Goal: Transaction & Acquisition: Purchase product/service

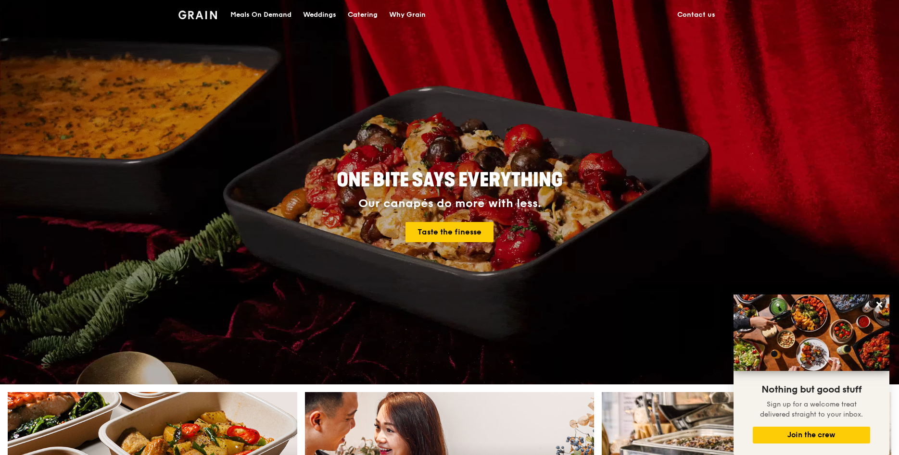
click at [259, 14] on div "Meals On Demand" at bounding box center [260, 14] width 61 height 29
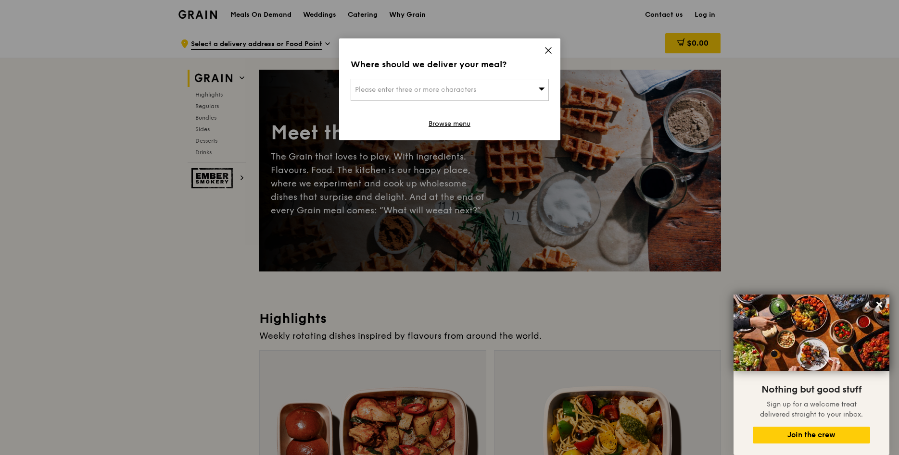
click at [546, 50] on icon at bounding box center [548, 50] width 9 height 9
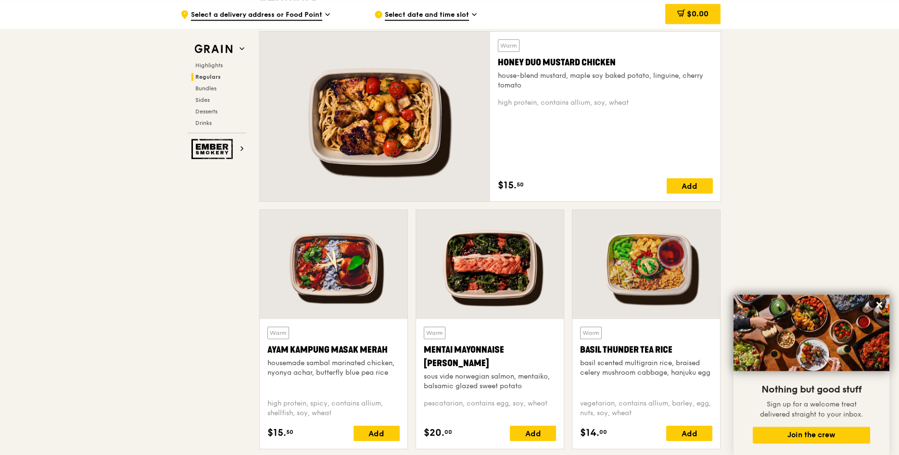
scroll to position [686, 0]
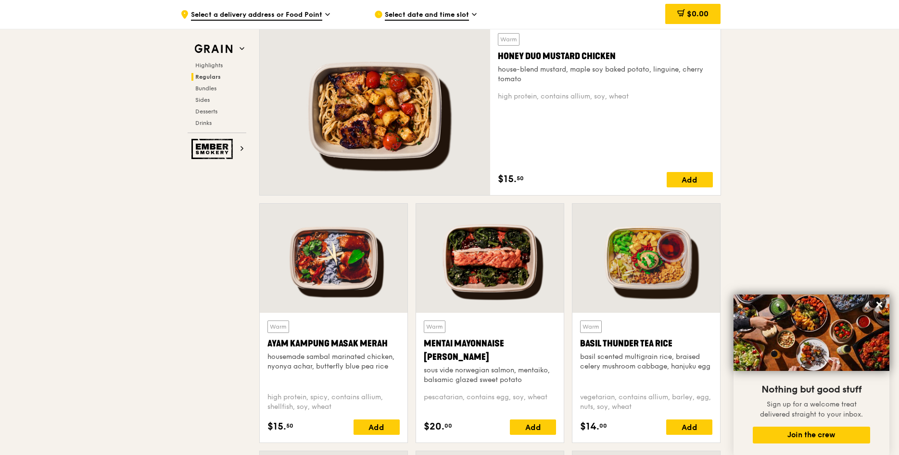
click at [480, 283] on div at bounding box center [490, 258] width 148 height 109
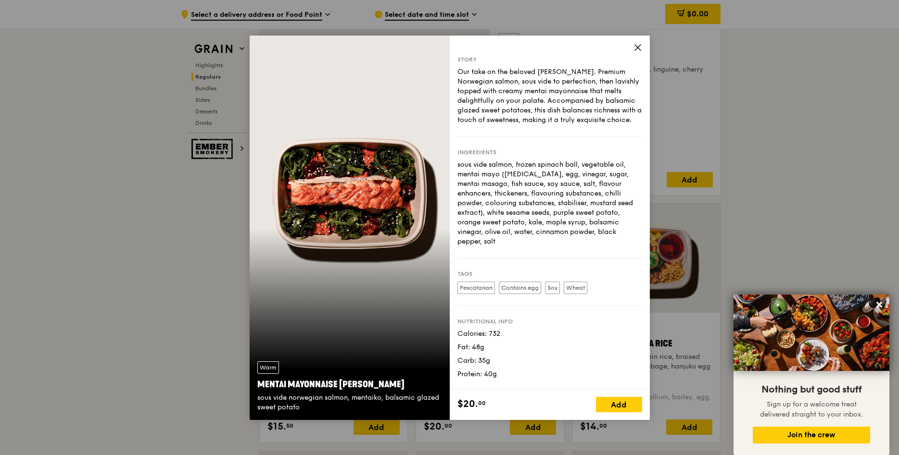
click at [635, 46] on icon at bounding box center [638, 48] width 6 height 6
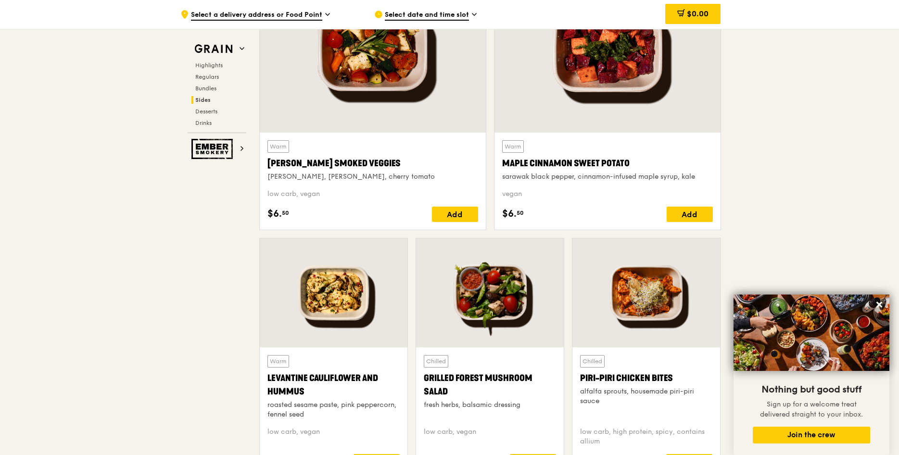
scroll to position [2501, 0]
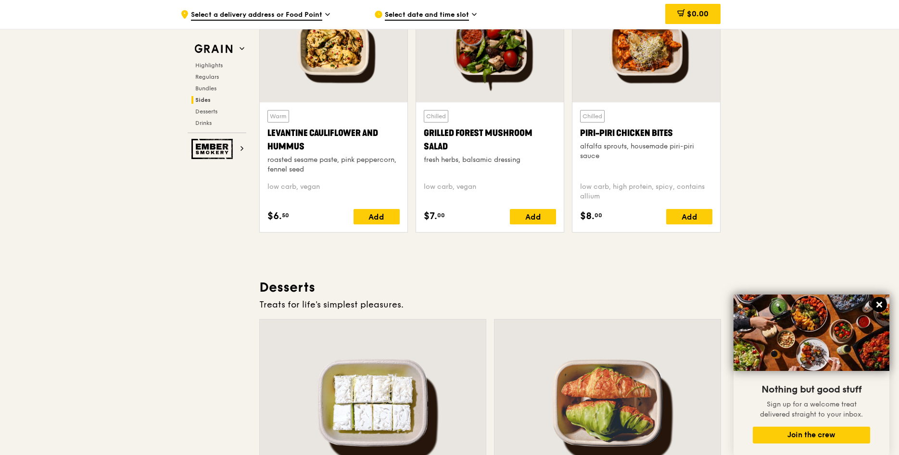
click at [882, 302] on icon at bounding box center [879, 305] width 9 height 9
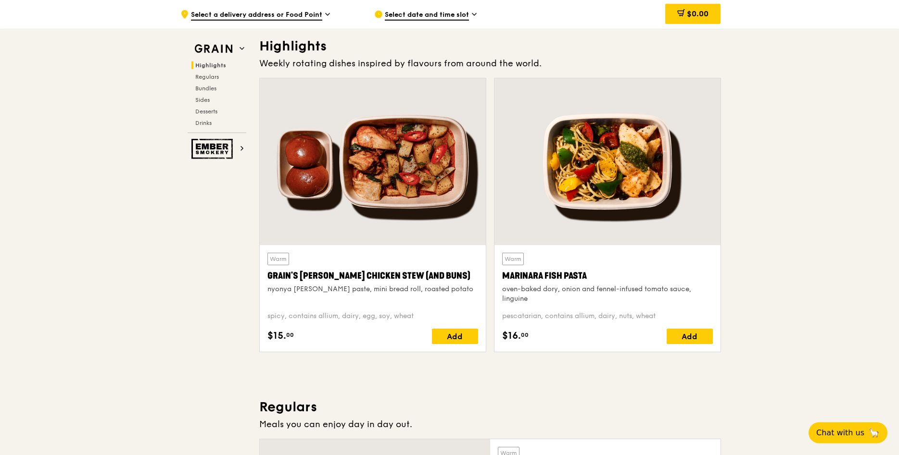
scroll to position [294, 0]
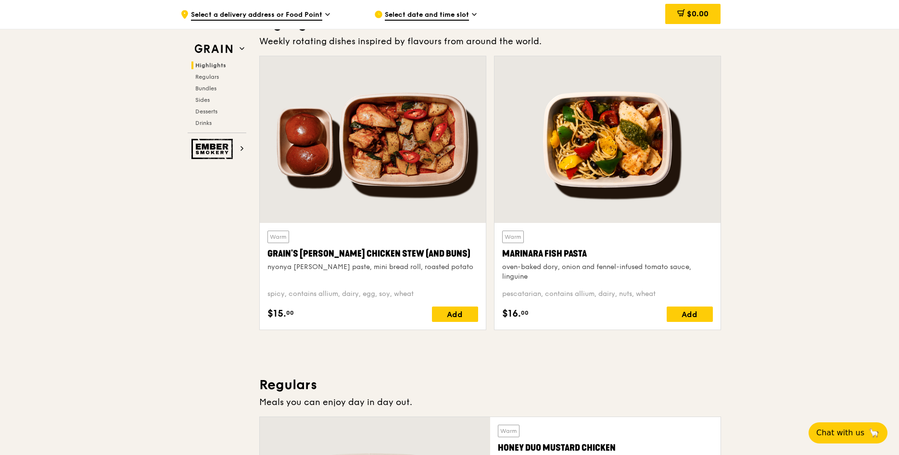
click at [545, 251] on div "Marinara Fish Pasta" at bounding box center [607, 253] width 211 height 13
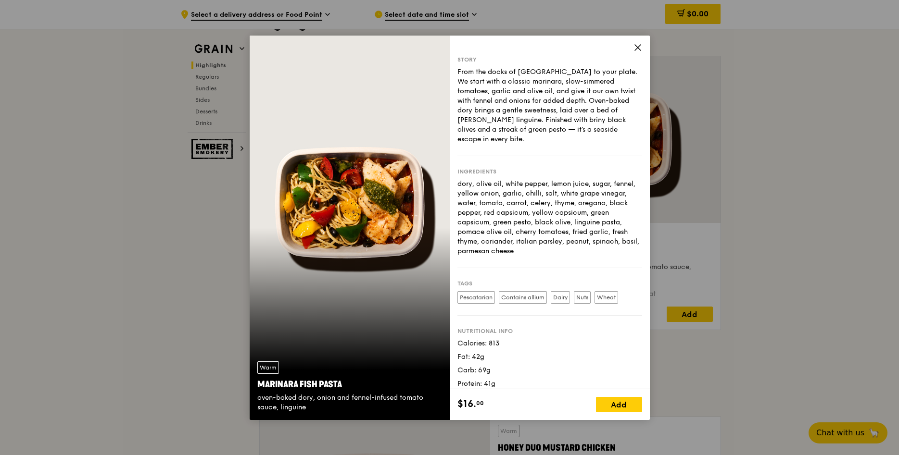
click at [632, 49] on div "Story From the docks of Naples to your plate. We start with a classic marinara,…" at bounding box center [550, 213] width 200 height 354
click at [554, 179] on div "dory, olive oil, white pepper, lemon juice, sugar, fennel, yellow onion, garlic…" at bounding box center [549, 217] width 185 height 77
click at [632, 47] on div "Story From the docks of Naples to your plate. We start with a classic marinara,…" at bounding box center [550, 213] width 200 height 354
click at [634, 47] on div "Story From the docks of Naples to your plate. We start with a classic marinara,…" at bounding box center [550, 213] width 200 height 354
click at [635, 46] on icon at bounding box center [637, 47] width 9 height 9
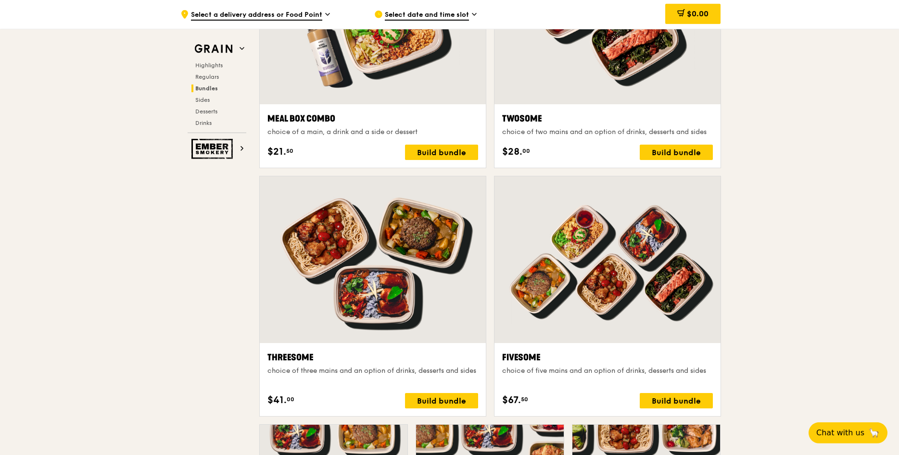
scroll to position [1521, 0]
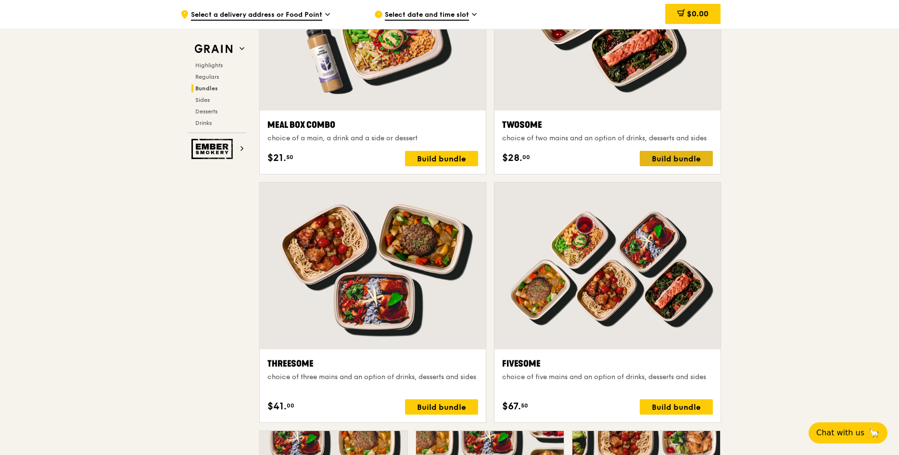
click at [682, 153] on div "Build bundle" at bounding box center [676, 158] width 73 height 15
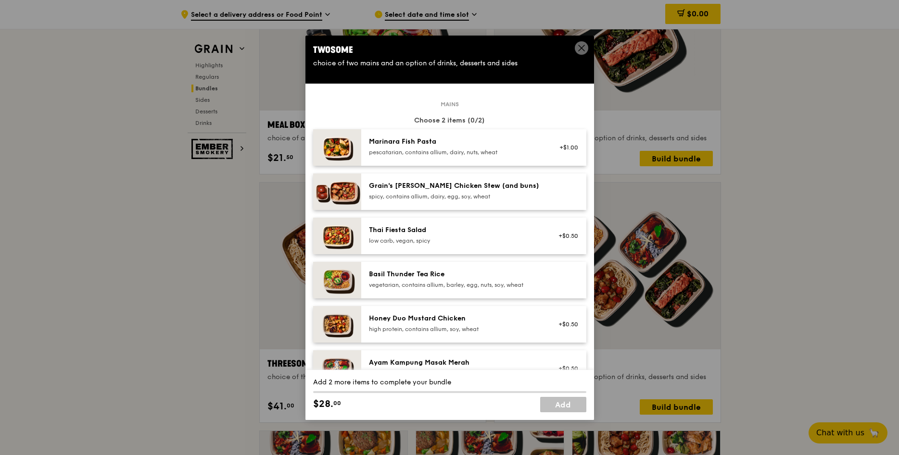
click at [577, 46] on icon at bounding box center [581, 48] width 9 height 9
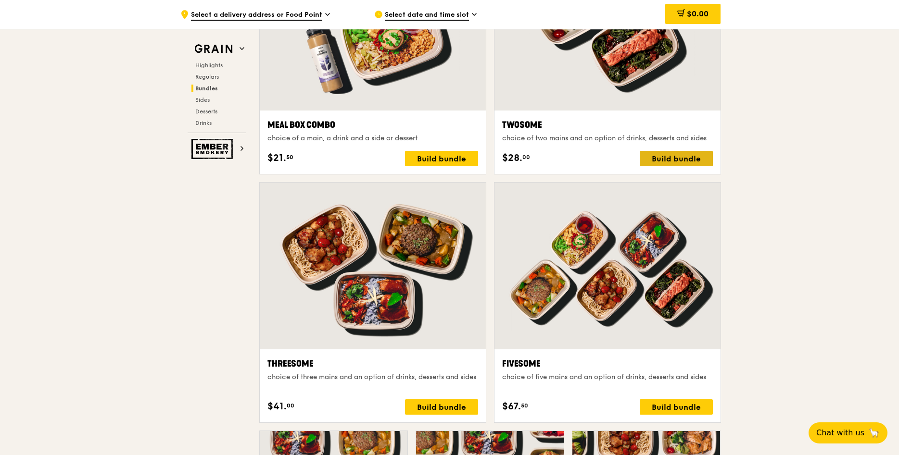
click at [688, 156] on div "Build bundle" at bounding box center [676, 158] width 73 height 15
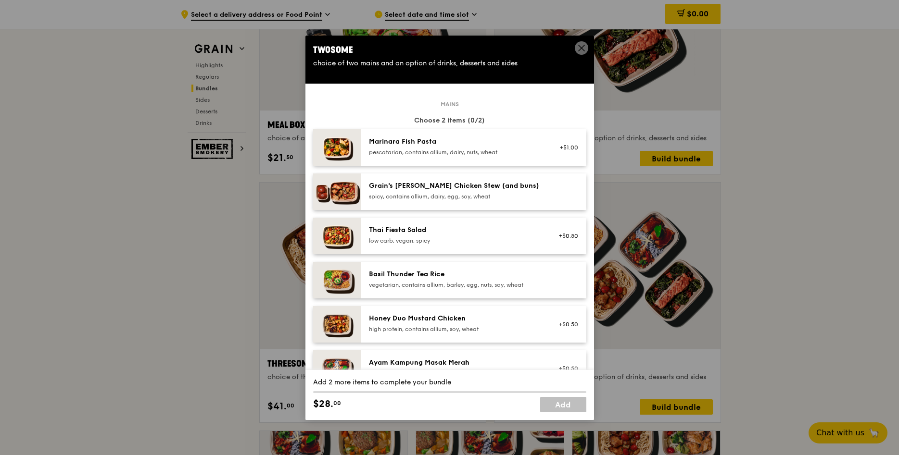
click at [572, 149] on div "+$1.00" at bounding box center [565, 148] width 25 height 8
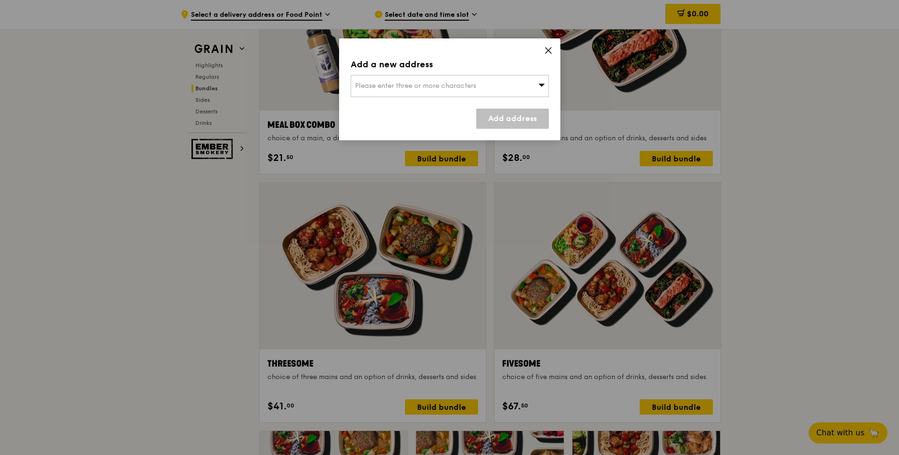
click at [489, 91] on div "Please enter three or more characters" at bounding box center [450, 86] width 198 height 22
click at [546, 53] on icon at bounding box center [548, 50] width 9 height 9
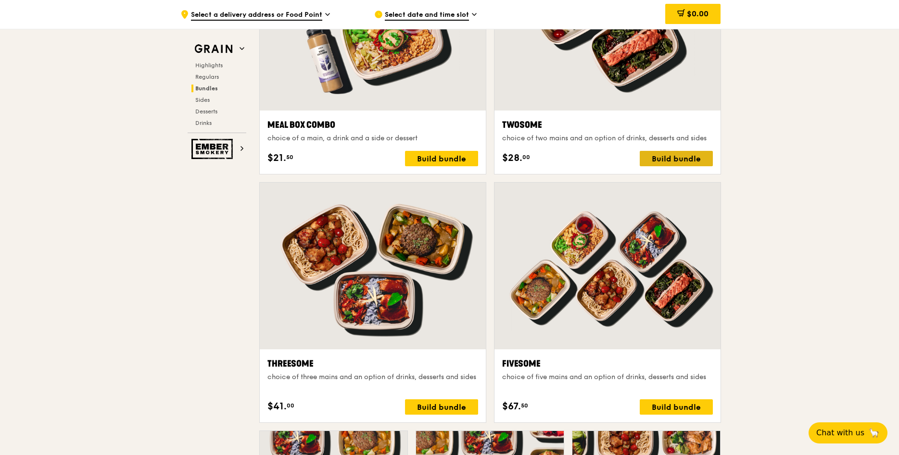
click at [663, 155] on div "Build bundle" at bounding box center [676, 158] width 73 height 15
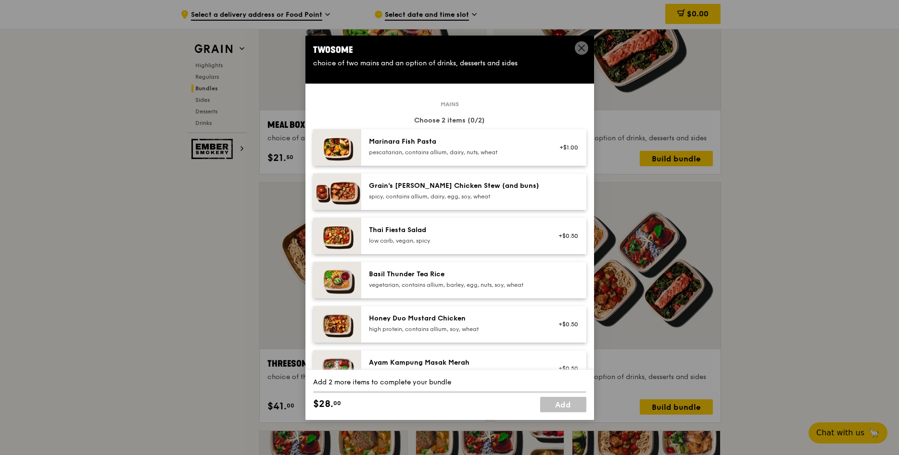
click at [579, 145] on div "+$1.00" at bounding box center [565, 147] width 37 height 21
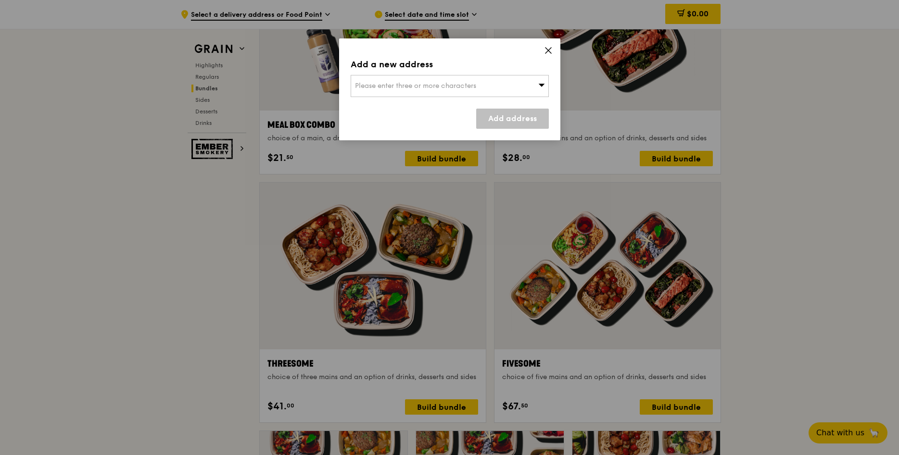
click at [510, 89] on div "Please enter three or more characters" at bounding box center [450, 86] width 198 height 22
type input "119391"
click at [387, 111] on div "11 Research Link, National University Of Singapore (Com3)" at bounding box center [426, 110] width 142 height 19
click at [491, 124] on link "Add address" at bounding box center [512, 119] width 73 height 20
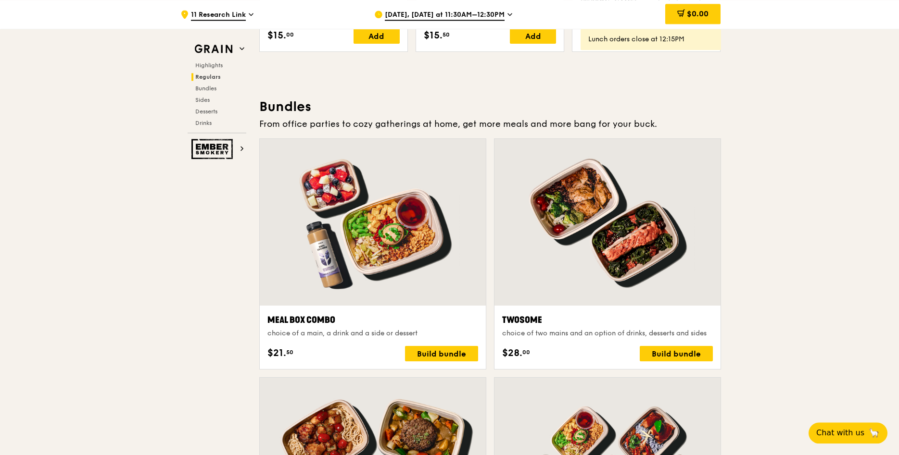
scroll to position [1324, 0]
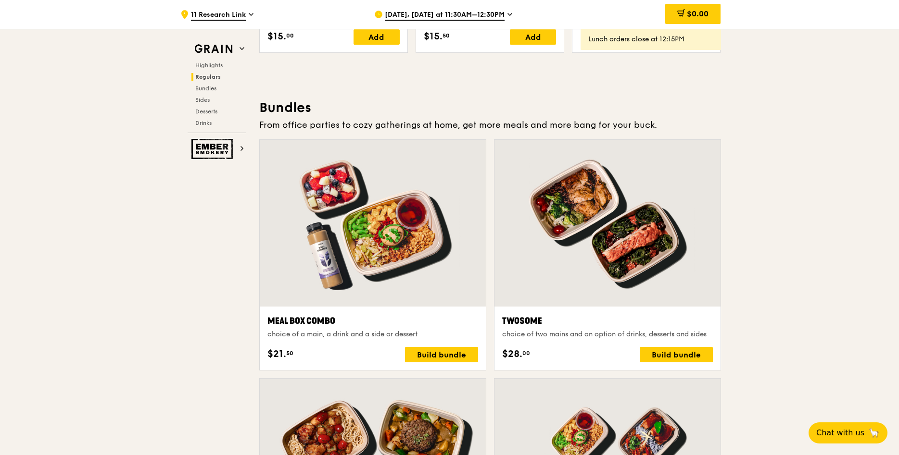
drag, startPoint x: 472, startPoint y: 23, endPoint x: 471, endPoint y: 15, distance: 7.8
click at [471, 23] on div "Sep 15, Today at 11:30AM–12:30PM" at bounding box center [463, 14] width 178 height 29
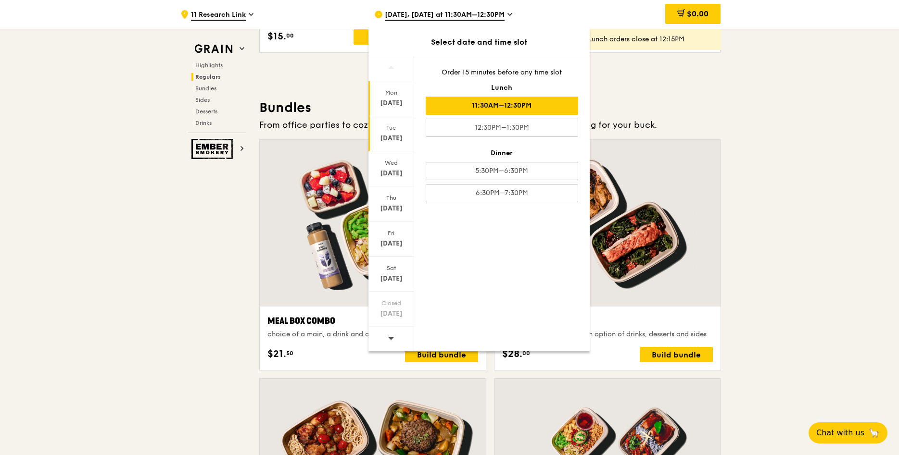
click at [395, 144] on div "Tue Sep 16" at bounding box center [391, 133] width 46 height 35
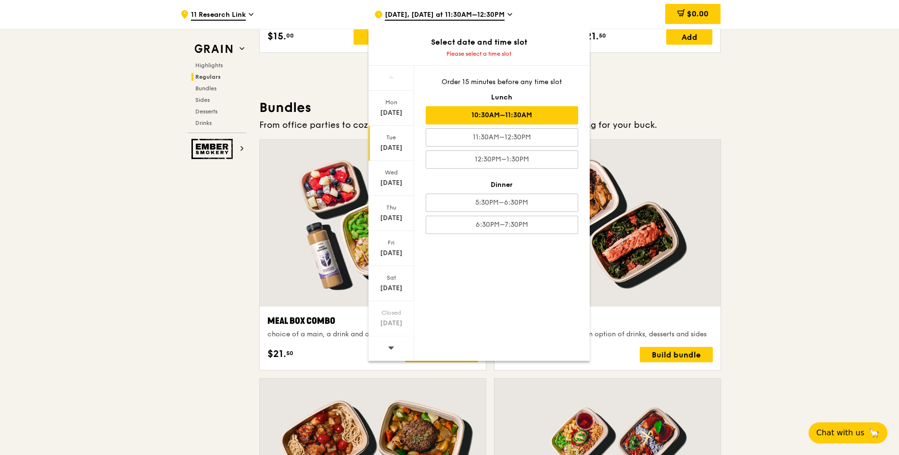
click at [522, 115] on div "10:30AM–11:30AM" at bounding box center [502, 115] width 152 height 18
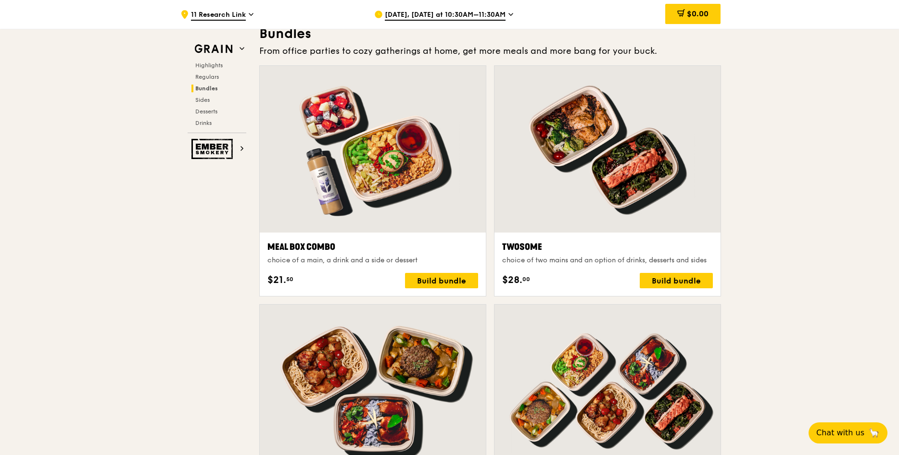
scroll to position [1422, 0]
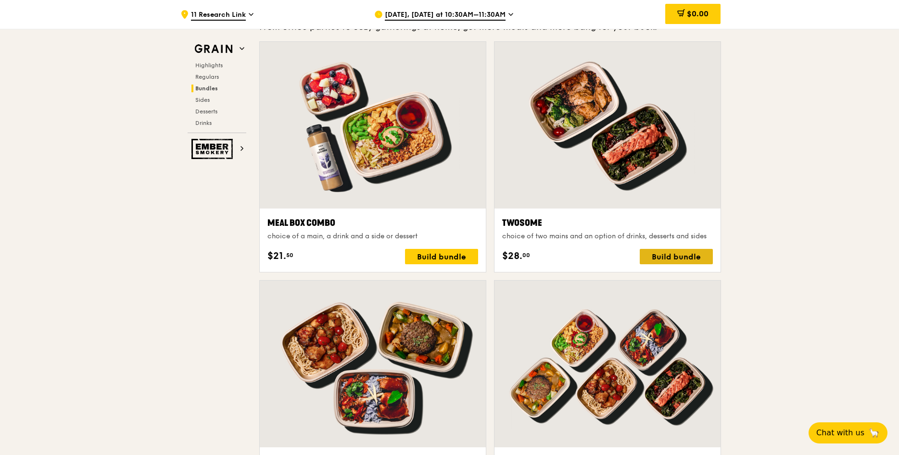
click at [680, 257] on div "Build bundle" at bounding box center [676, 256] width 73 height 15
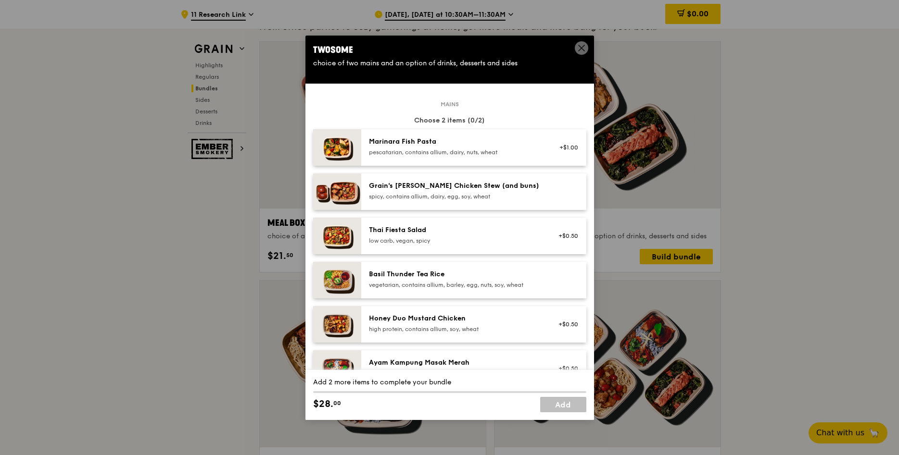
click at [512, 163] on div "Marinara Fish Pasta pescatarian, contains allium, dairy, nuts, wheat +$1.00" at bounding box center [473, 147] width 225 height 37
click at [520, 160] on div "Marinara Fish Pasta pescatarian, contains allium, dairy, nuts, wheat +$1.00 Rem…" at bounding box center [473, 147] width 225 height 37
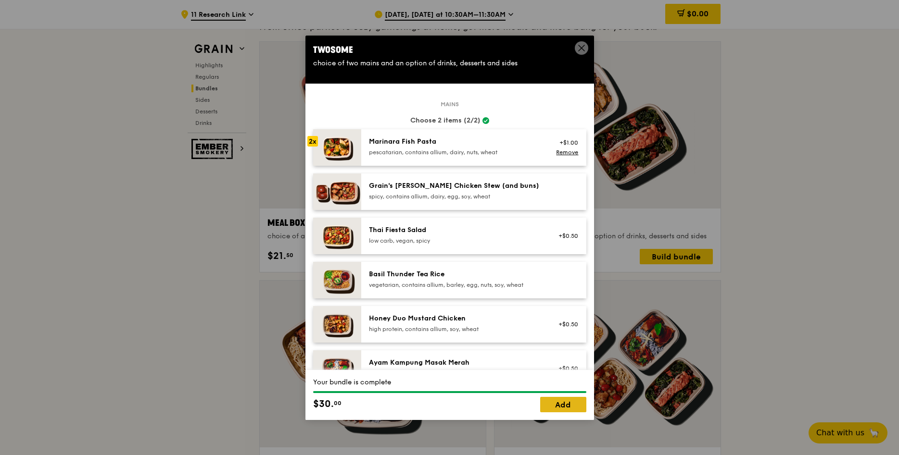
click at [558, 412] on link "Add" at bounding box center [563, 404] width 46 height 15
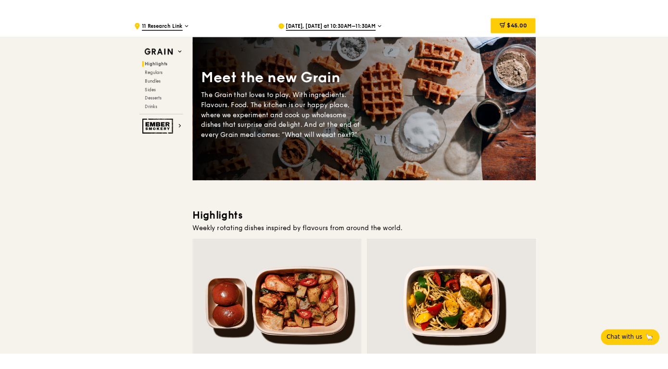
scroll to position [245, 0]
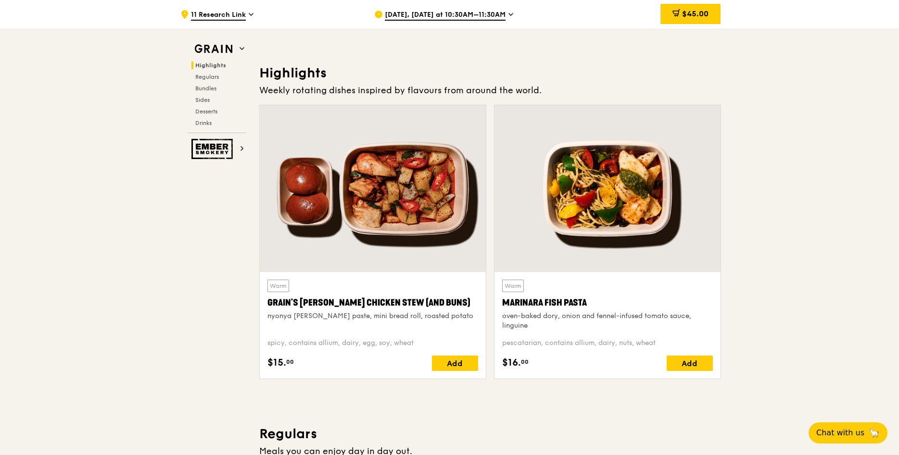
click at [605, 216] on div at bounding box center [607, 188] width 226 height 167
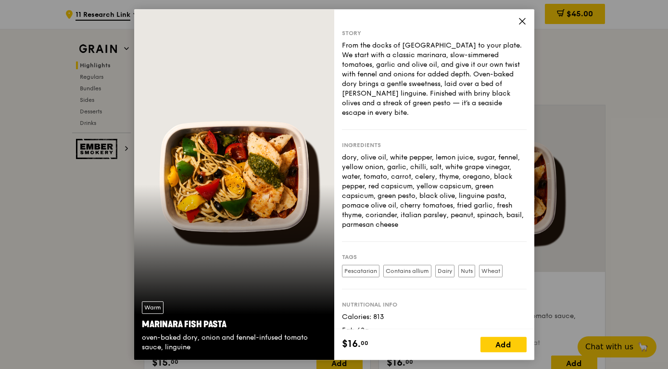
click at [520, 23] on icon at bounding box center [522, 21] width 9 height 9
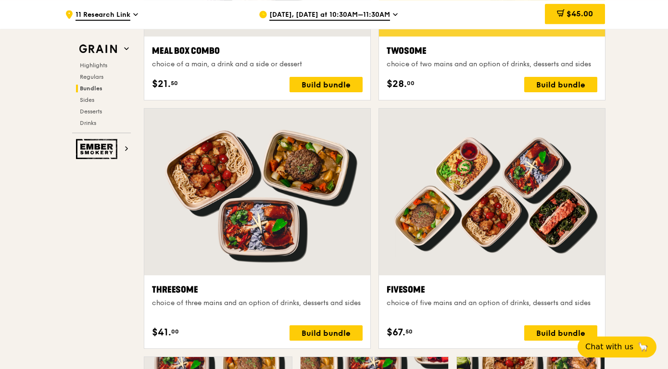
scroll to position [1596, 0]
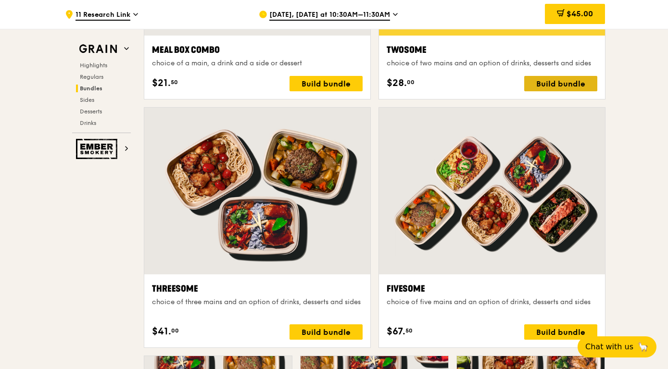
click at [553, 88] on div "Build bundle" at bounding box center [560, 83] width 73 height 15
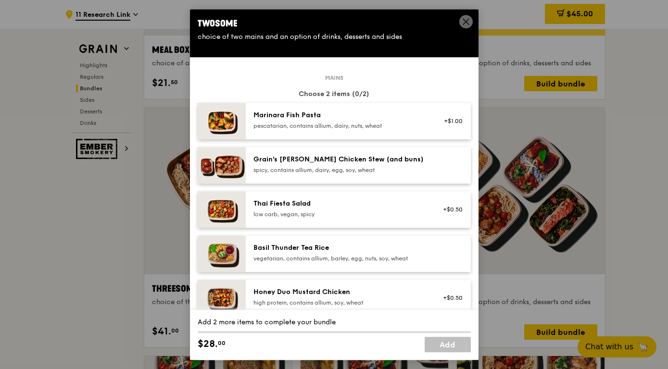
click at [468, 22] on icon at bounding box center [466, 21] width 9 height 9
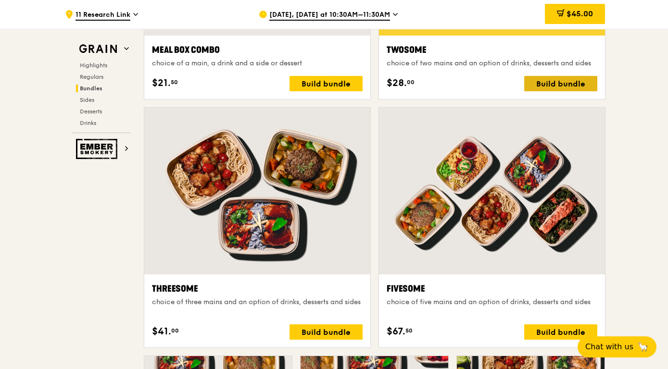
click at [542, 80] on div "Build bundle" at bounding box center [560, 83] width 73 height 15
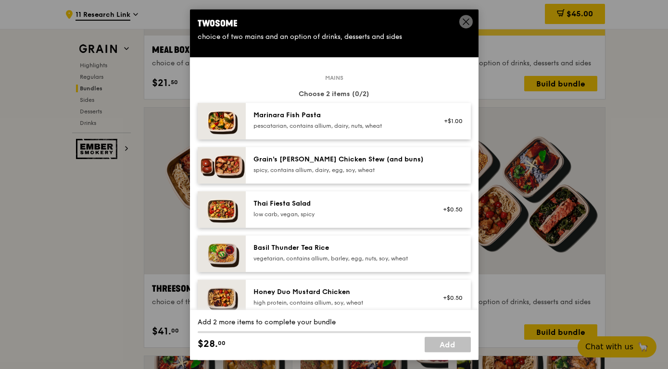
click at [460, 28] on div "Twosome" at bounding box center [334, 23] width 273 height 13
click at [465, 23] on icon at bounding box center [466, 22] width 6 height 6
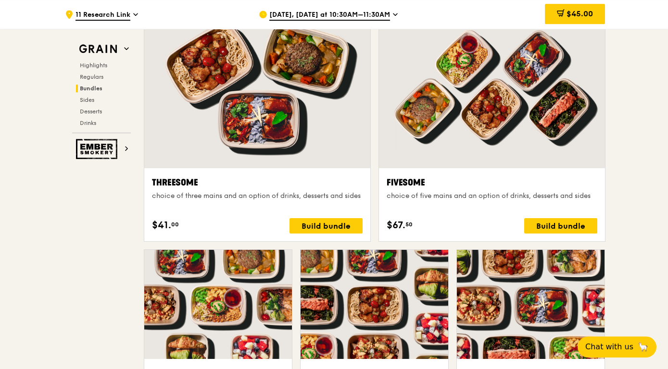
scroll to position [1492, 0]
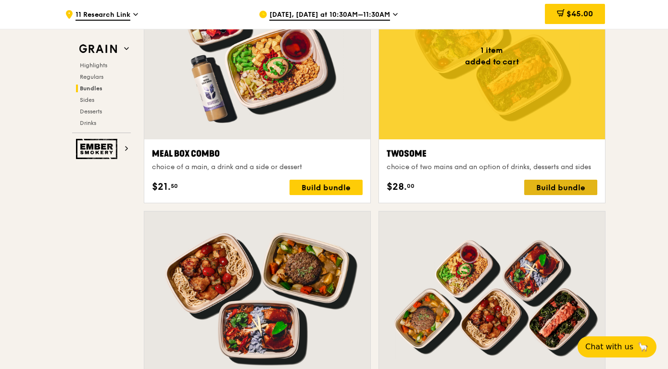
click at [565, 192] on div "Build bundle" at bounding box center [560, 187] width 73 height 15
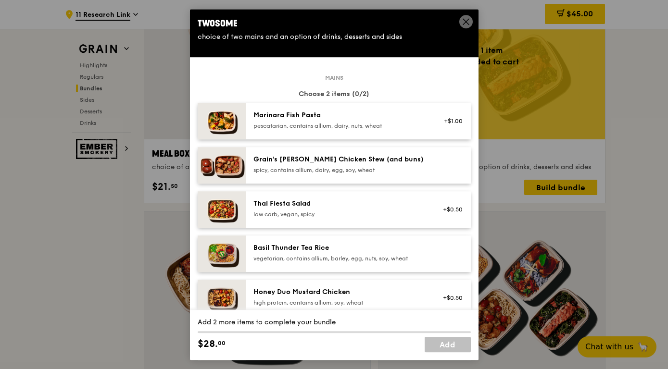
click at [454, 114] on div "+$1.00" at bounding box center [450, 121] width 37 height 21
click at [454, 114] on div "+$1.00" at bounding box center [450, 117] width 25 height 8
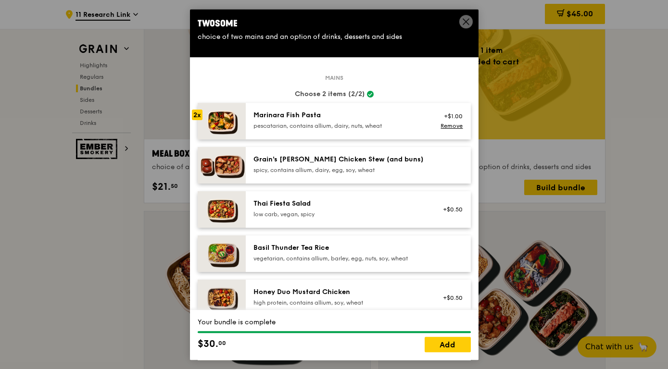
click at [468, 24] on icon at bounding box center [466, 22] width 6 height 6
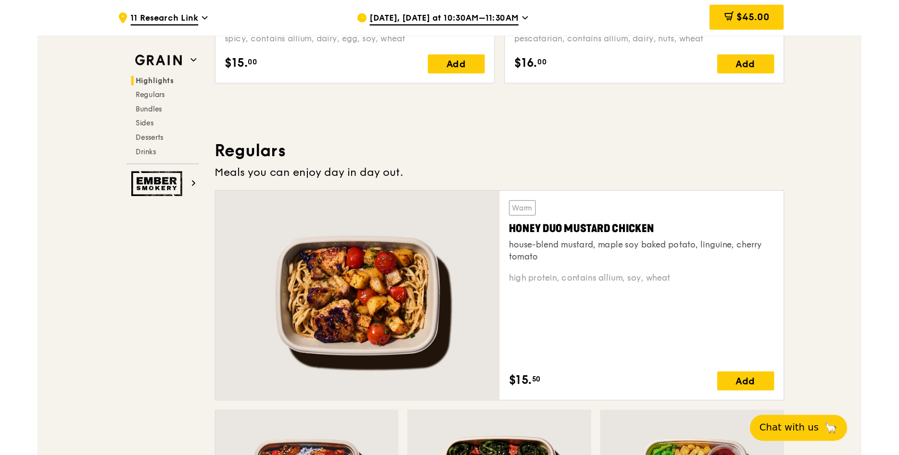
scroll to position [245, 0]
